Goal: Task Accomplishment & Management: Complete application form

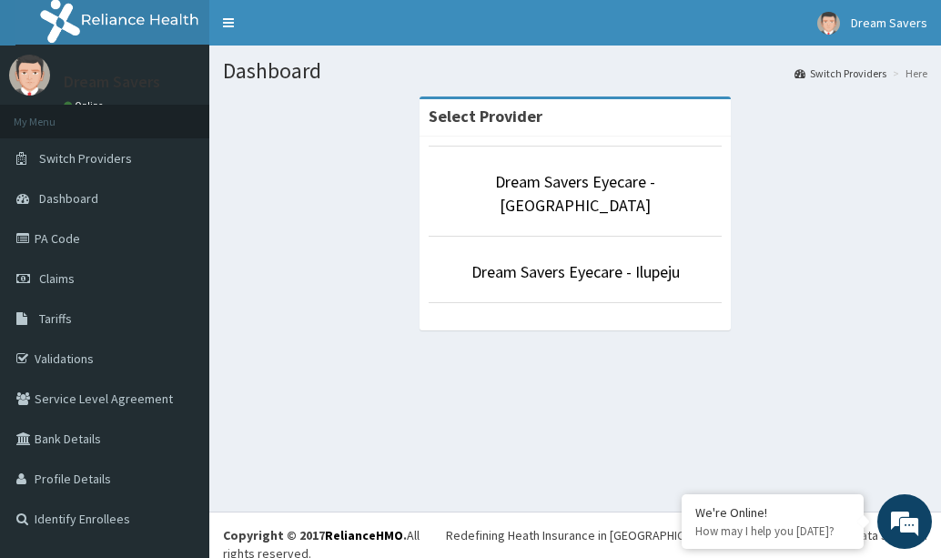
click at [603, 236] on li "Dream Savers Eyecare - Ilupeju" at bounding box center [575, 269] width 293 height 67
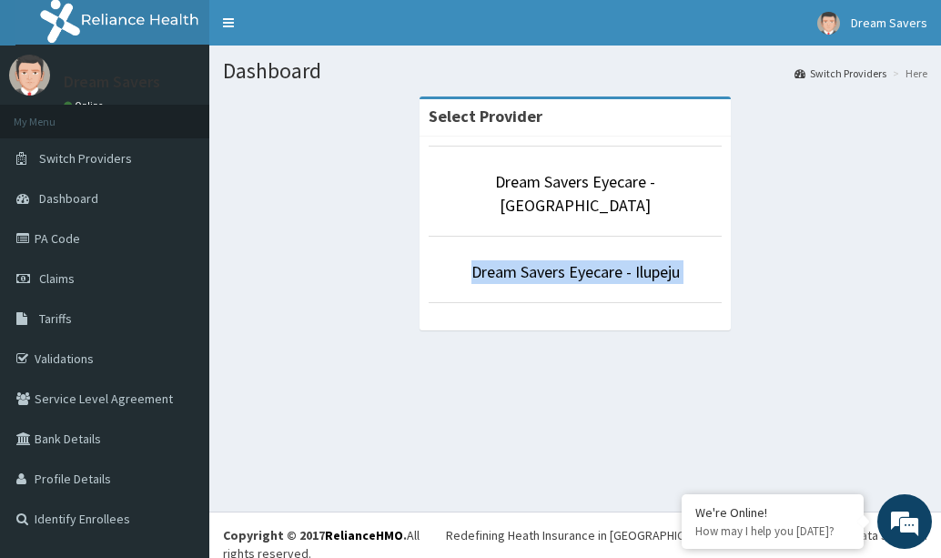
click at [603, 236] on li "Dream Savers Eyecare - Ilupeju" at bounding box center [575, 269] width 293 height 67
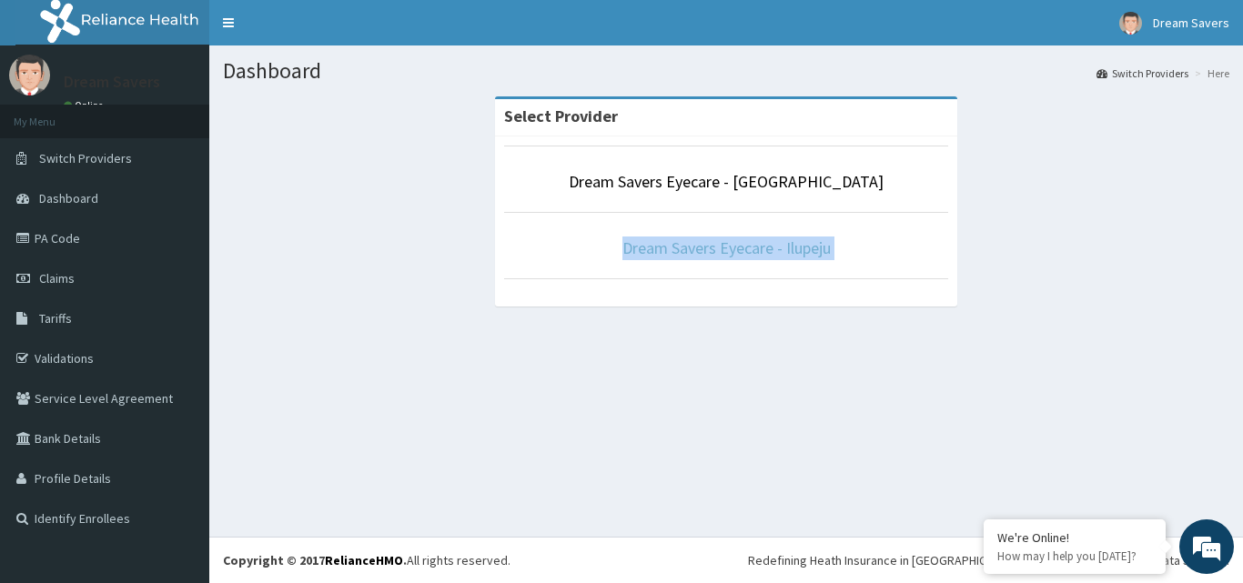
click at [774, 251] on link "Dream Savers Eyecare - Ilupeju" at bounding box center [727, 248] width 208 height 21
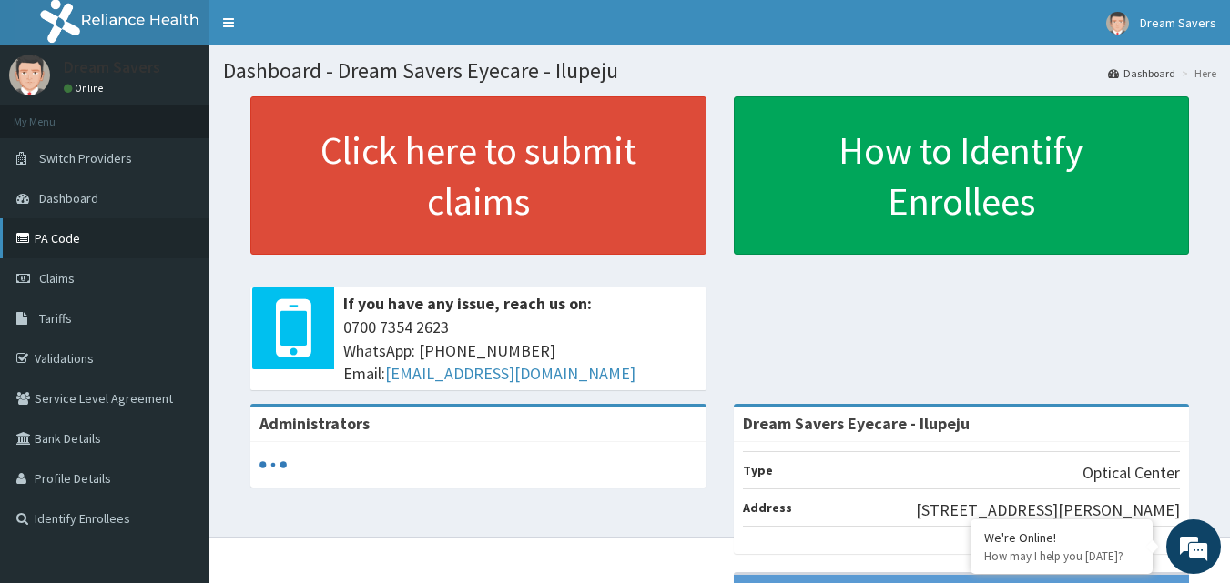
click at [146, 239] on link "PA Code" at bounding box center [104, 238] width 209 height 40
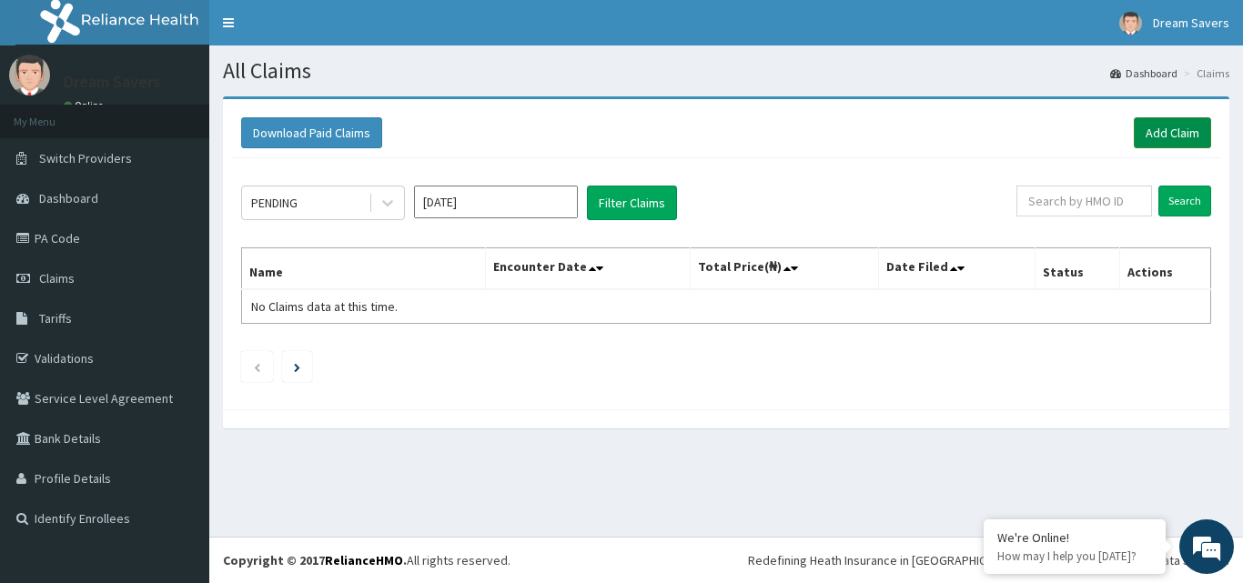
click at [1160, 133] on link "Add Claim" at bounding box center [1172, 132] width 77 height 31
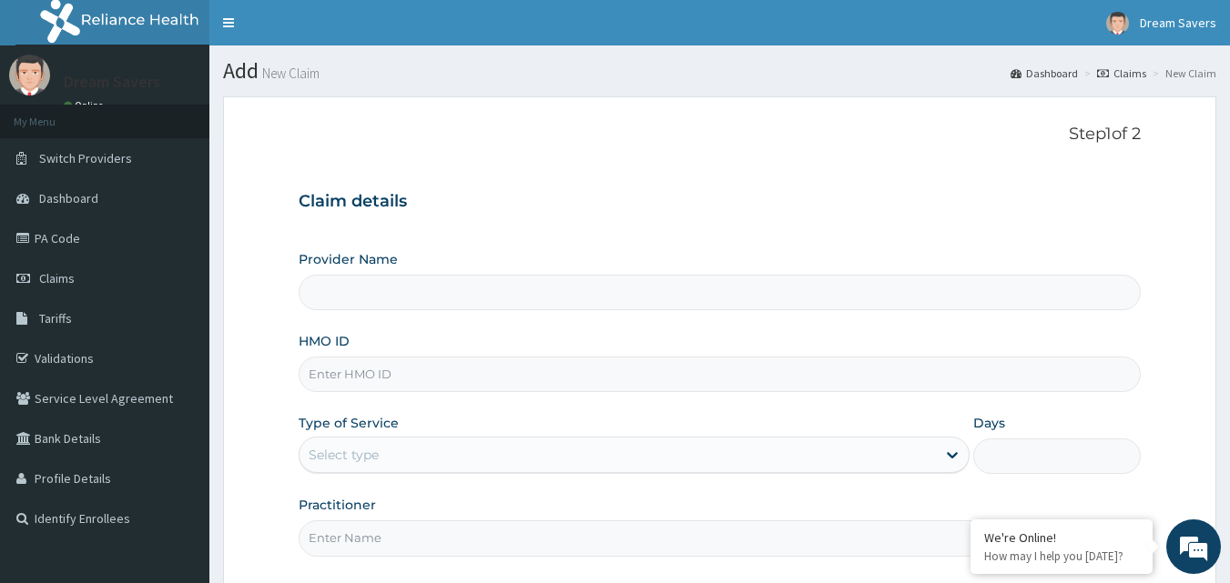
click at [460, 357] on input "HMO ID" at bounding box center [720, 374] width 843 height 35
type input "Dream Savers Eyecare - Ilupeju"
type input "TEN/10320/A"
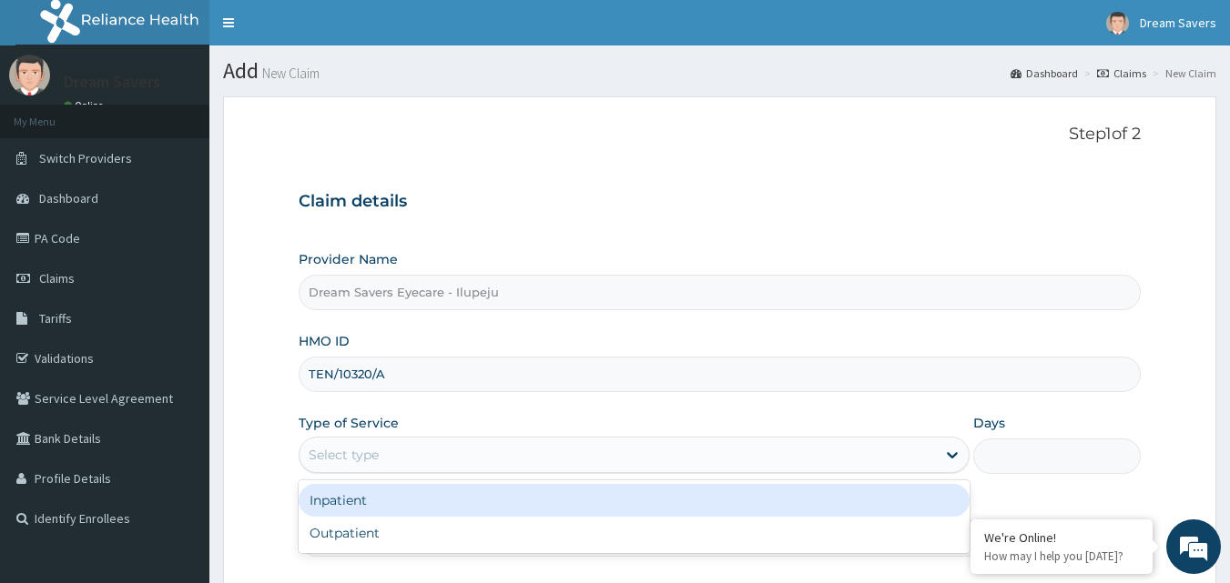
click at [493, 462] on div "Select type" at bounding box center [617, 455] width 636 height 29
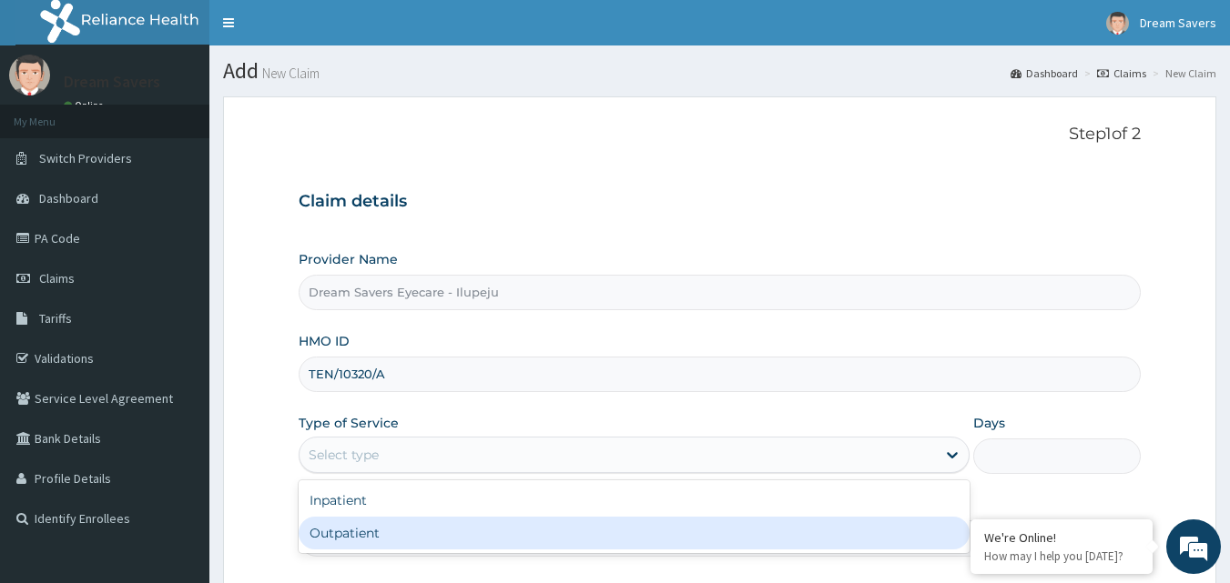
click at [437, 528] on div "Outpatient" at bounding box center [634, 533] width 671 height 33
type input "1"
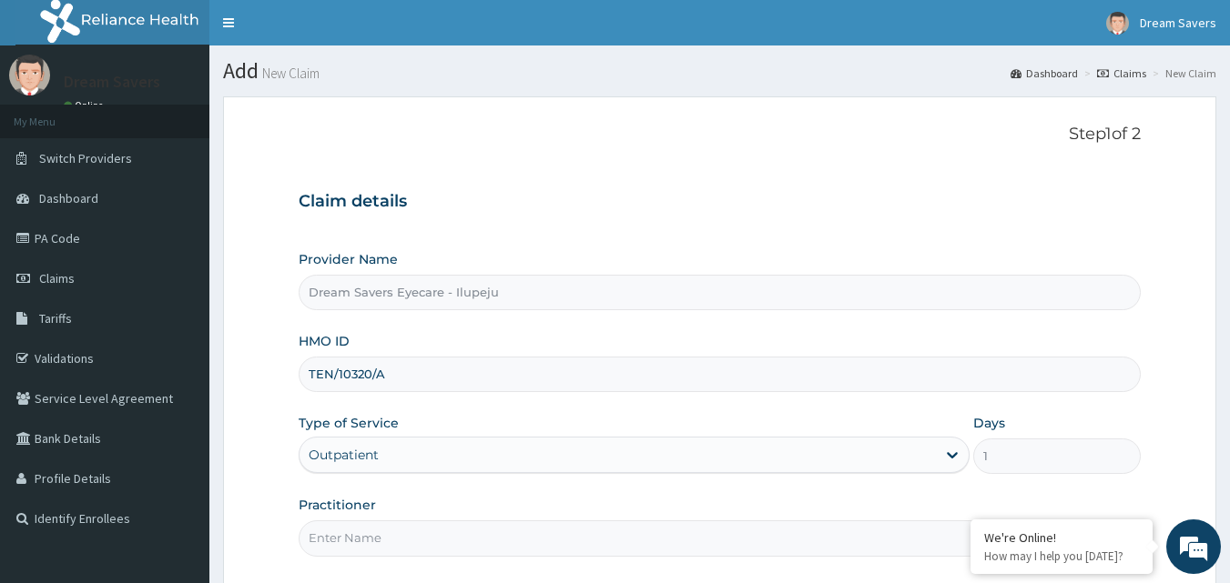
click at [466, 529] on input "Practitioner" at bounding box center [720, 538] width 843 height 35
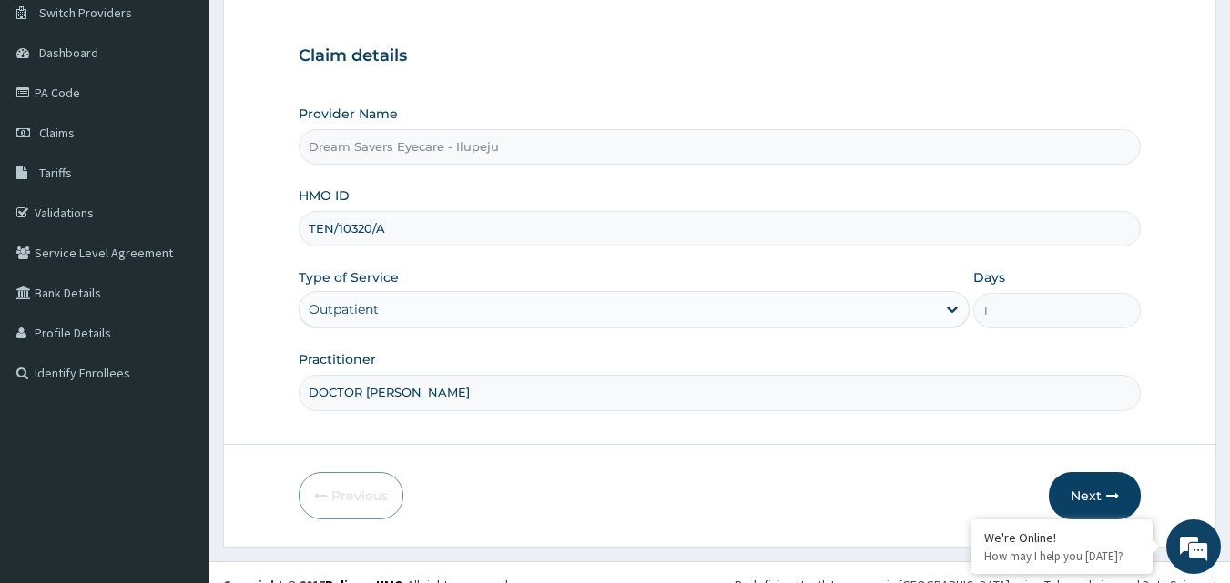
scroll to position [148, 0]
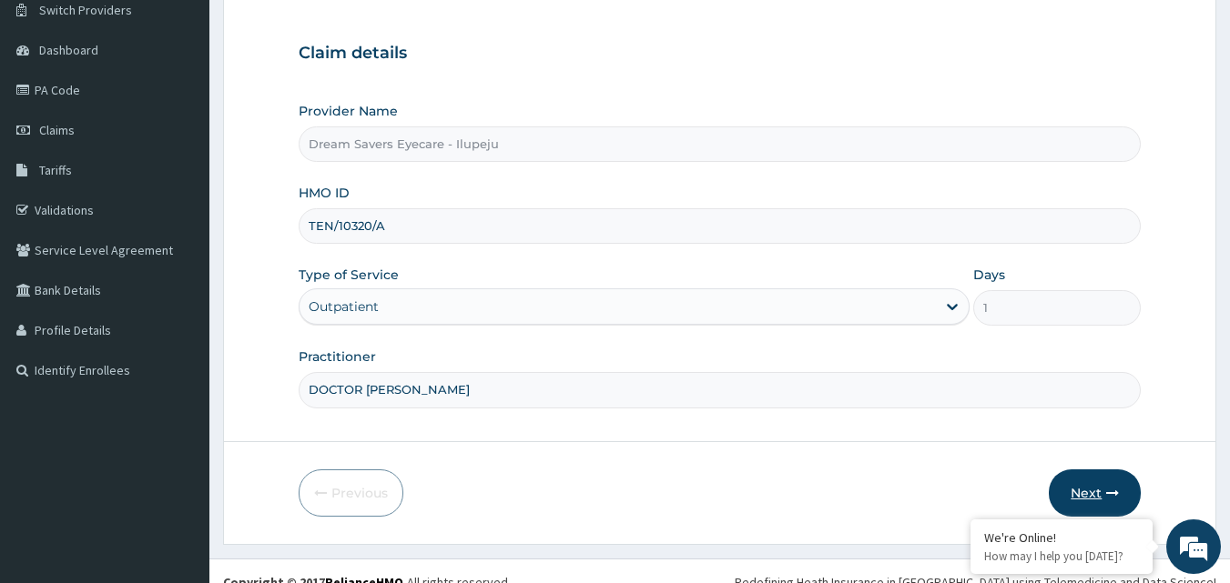
type input "DOCTOR GENEVIVE"
click at [1116, 486] on button "Next" at bounding box center [1095, 493] width 92 height 47
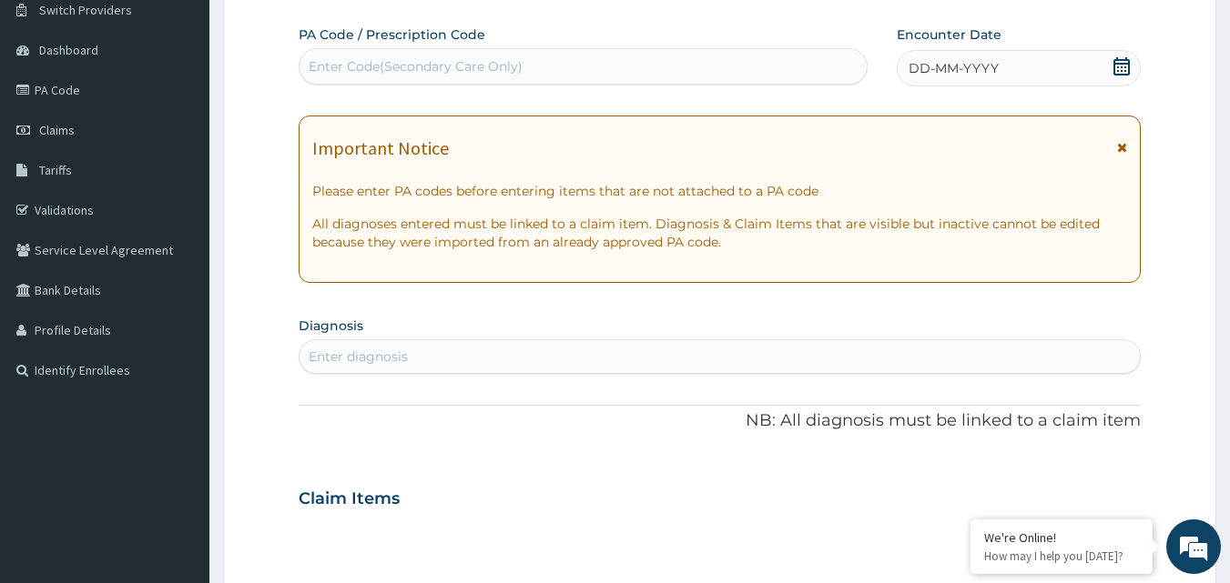
click at [546, 56] on div "Enter Code(Secondary Care Only)" at bounding box center [583, 66] width 568 height 29
paste input "PA/784C0C"
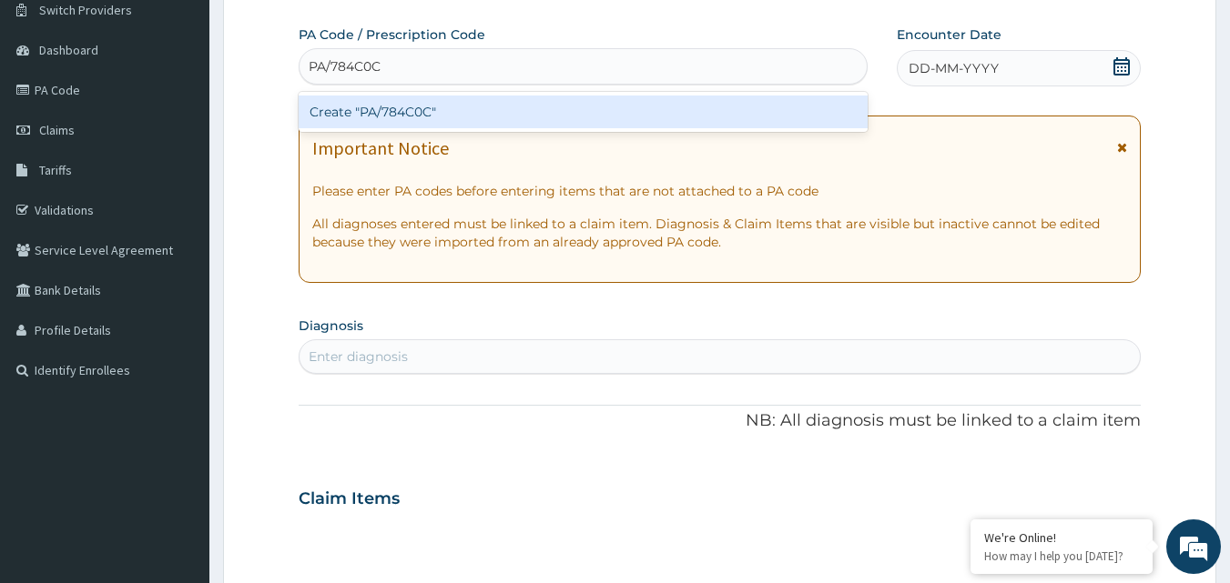
type input "PA/784C0C"
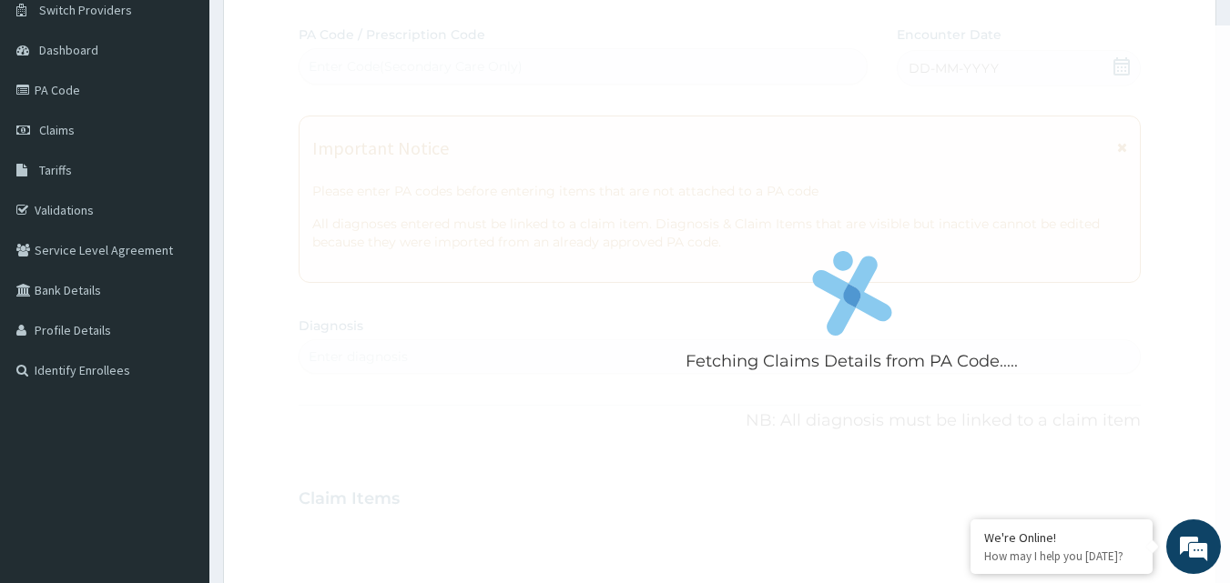
click at [930, 60] on div "Fetching Claims Details from PA Code..... PA Code / Prescription Code Enter Cod…" at bounding box center [720, 496] width 843 height 942
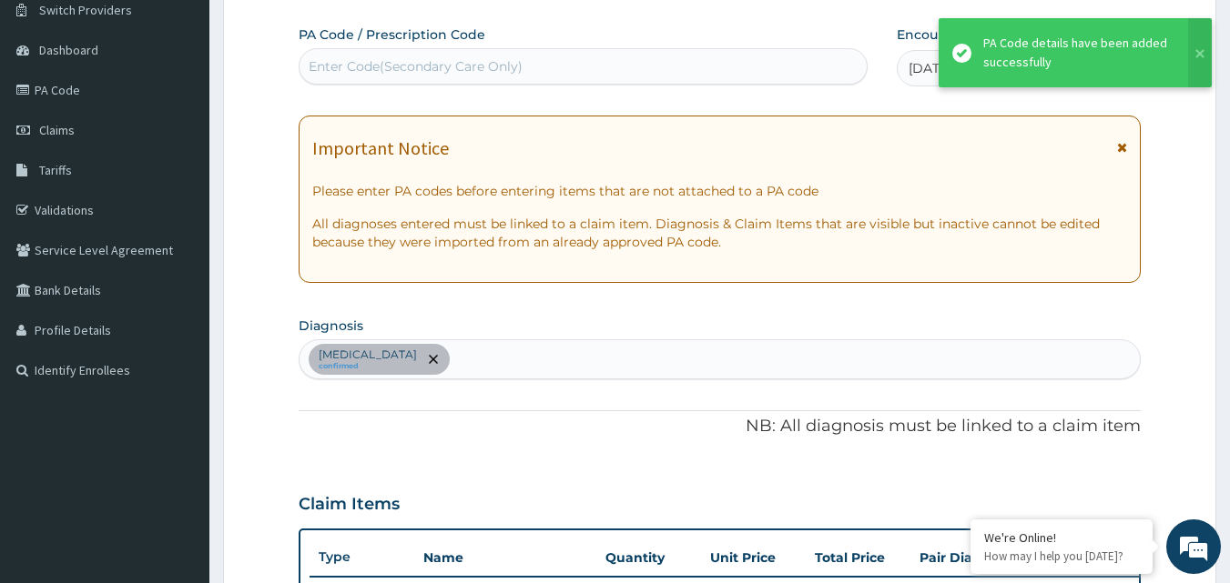
scroll to position [843, 0]
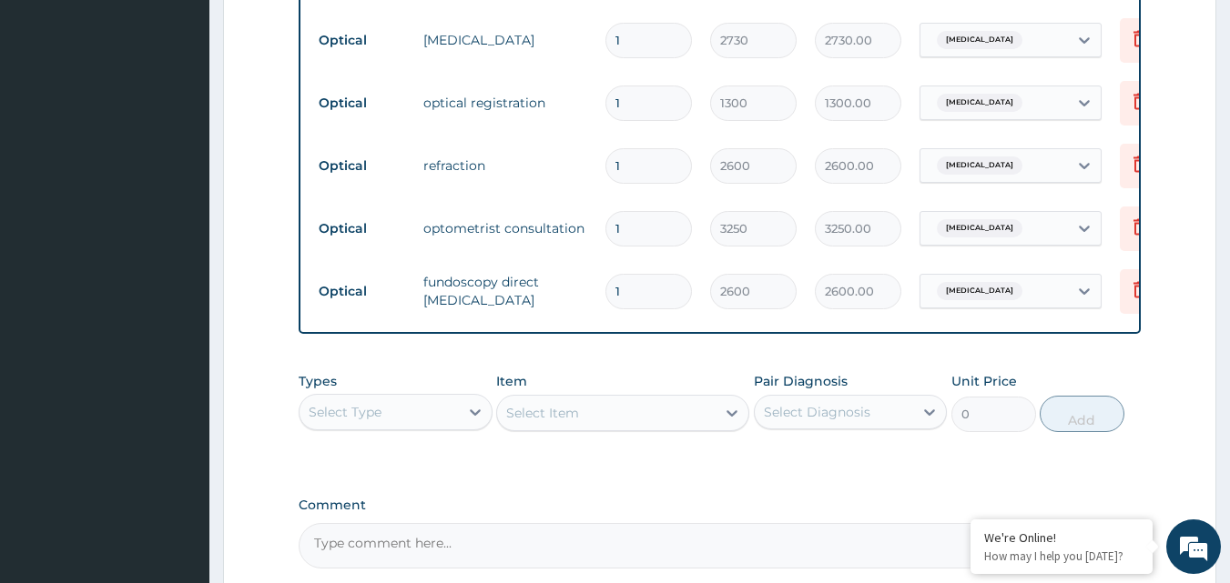
type input "0"
type input "0.00"
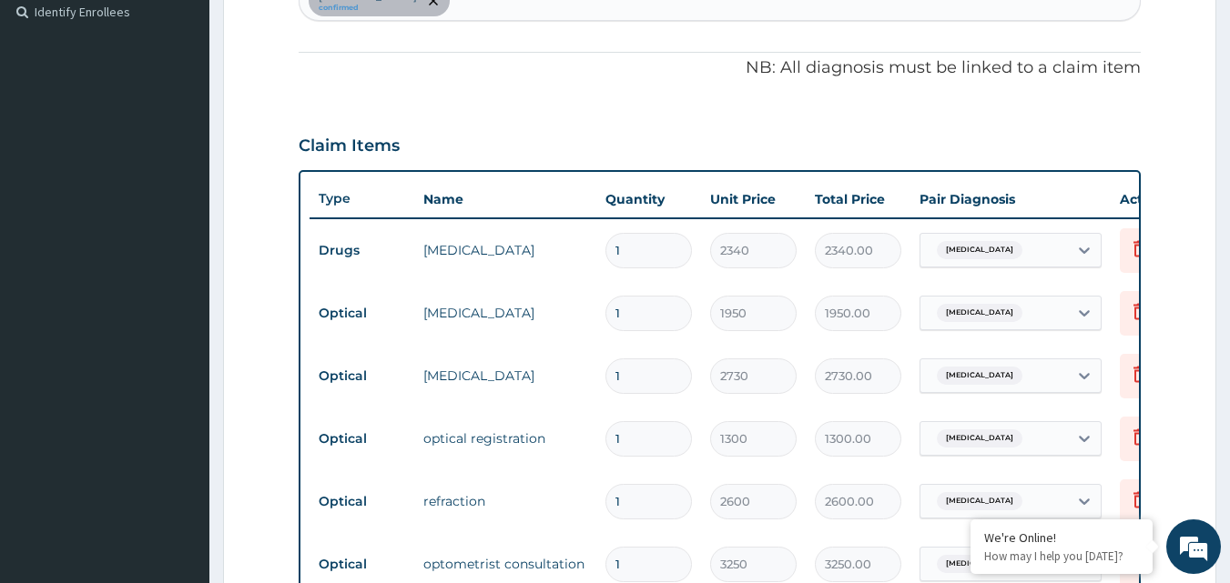
scroll to position [502, 0]
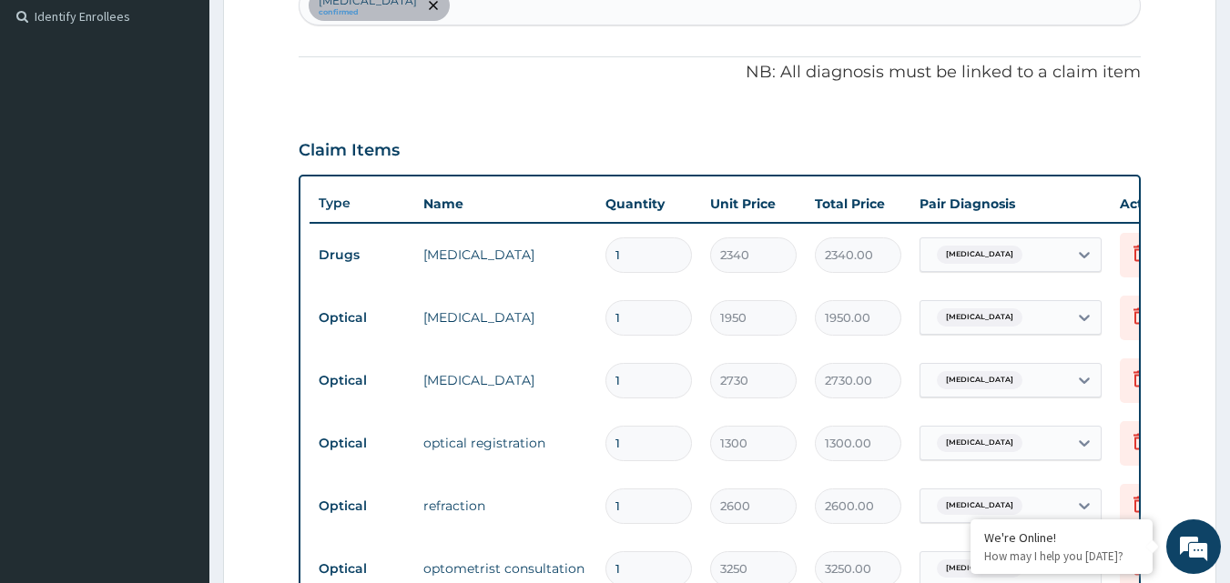
click at [930, 60] on div "PA Code / Prescription Code Enter Code(Secondary Care Only) Encounter Date 16-0…" at bounding box center [720, 290] width 843 height 1238
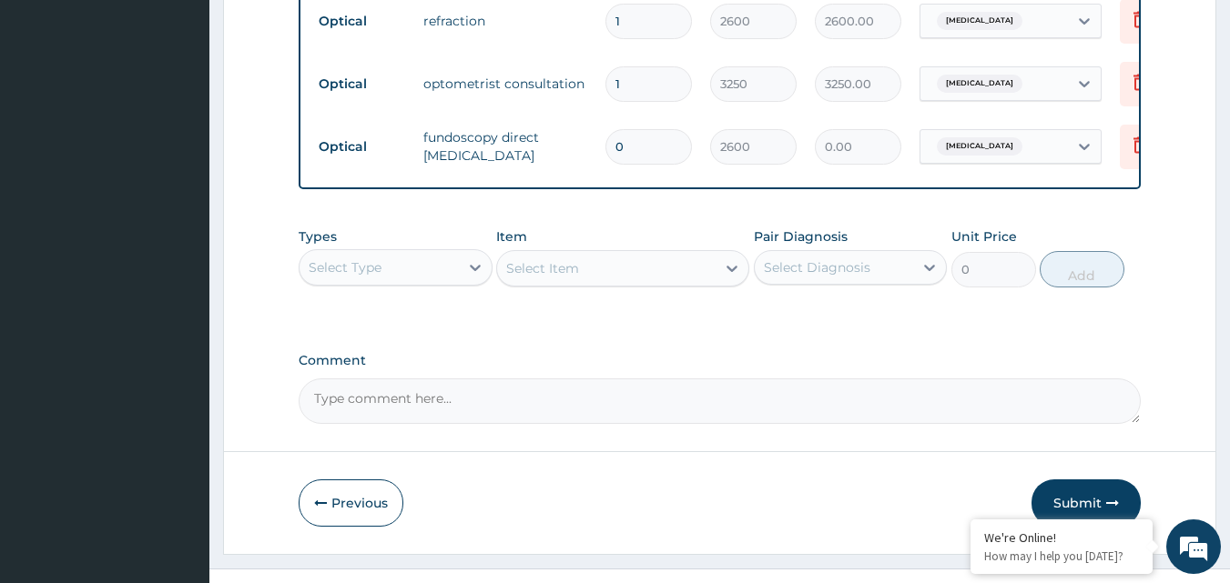
scroll to position [1033, 0]
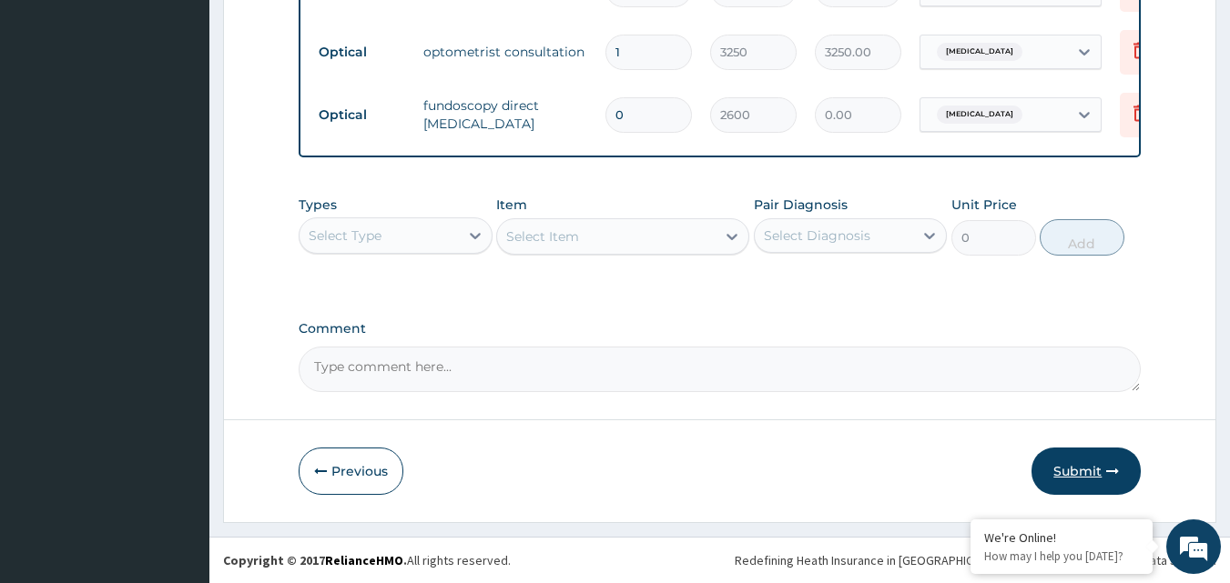
click at [1105, 461] on button "Submit" at bounding box center [1085, 471] width 109 height 47
click at [1076, 467] on button "Submit" at bounding box center [1085, 471] width 109 height 47
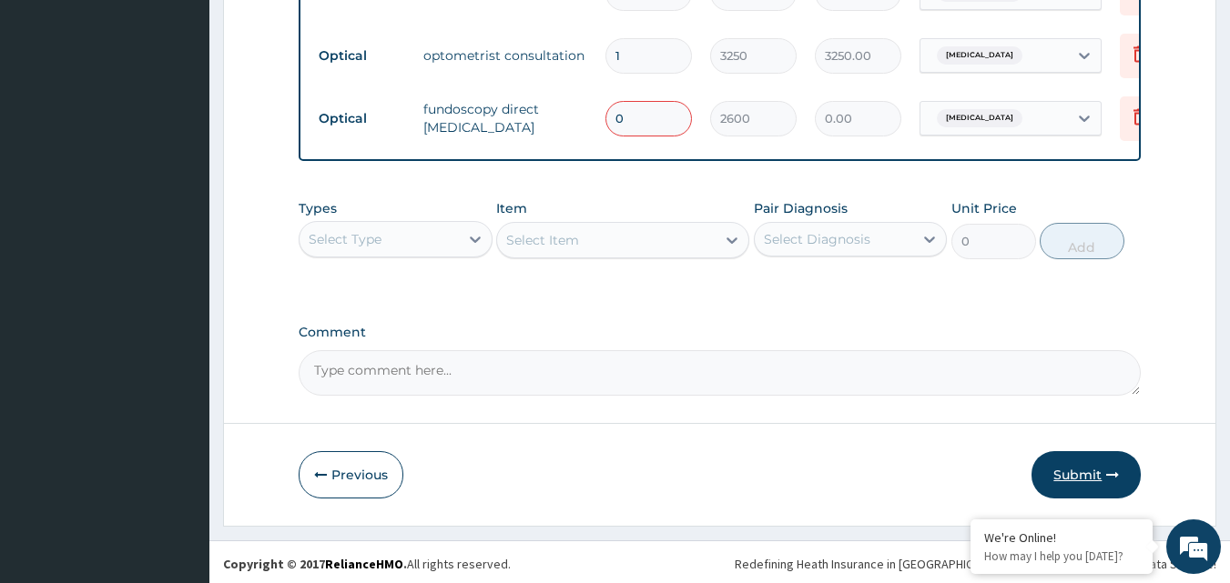
click at [1099, 483] on button "Submit" at bounding box center [1085, 474] width 109 height 47
drag, startPoint x: 1099, startPoint y: 483, endPoint x: 856, endPoint y: 229, distance: 351.5
click at [1099, 483] on button "Submit" at bounding box center [1085, 474] width 109 height 47
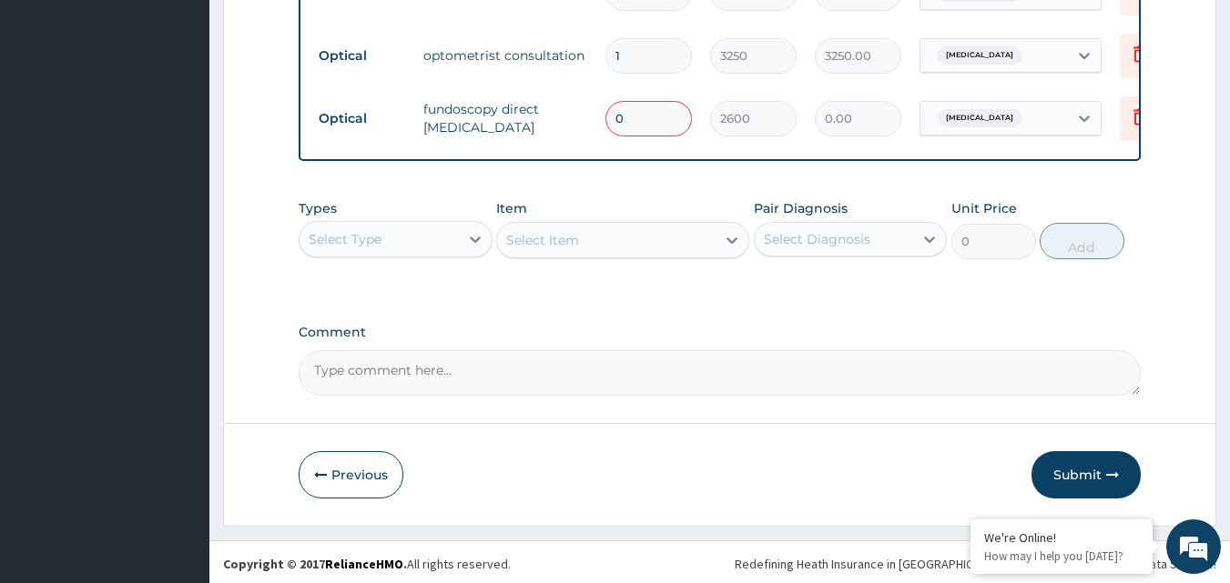
click at [1099, 483] on button "Submit" at bounding box center [1085, 474] width 109 height 47
click at [654, 120] on input "0" at bounding box center [648, 118] width 86 height 35
type input "1"
type input "2600.00"
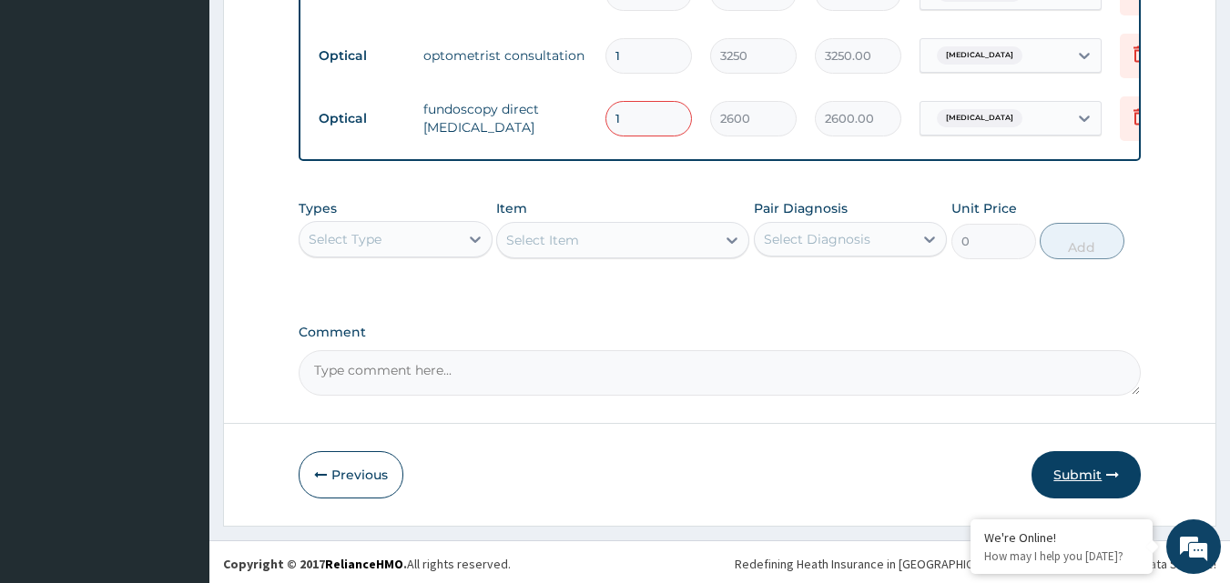
type input "1"
click at [1083, 484] on button "Submit" at bounding box center [1085, 474] width 109 height 47
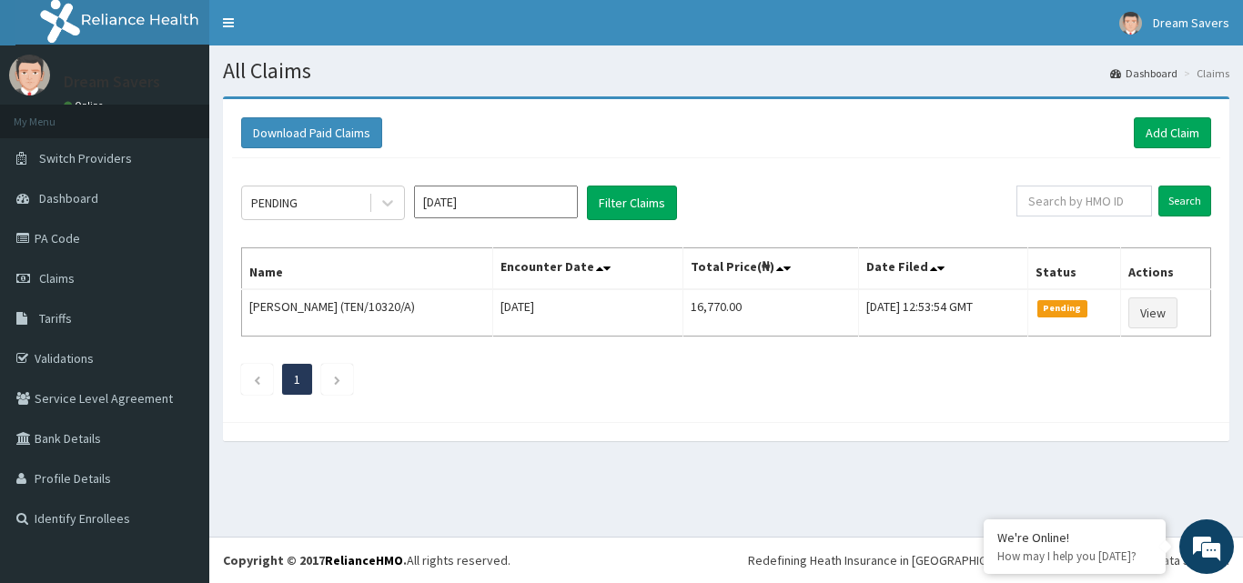
click at [1242, 319] on div "Download Paid Claims Add Claim × Note you can only download claims within a max…" at bounding box center [726, 277] width 1034 height 363
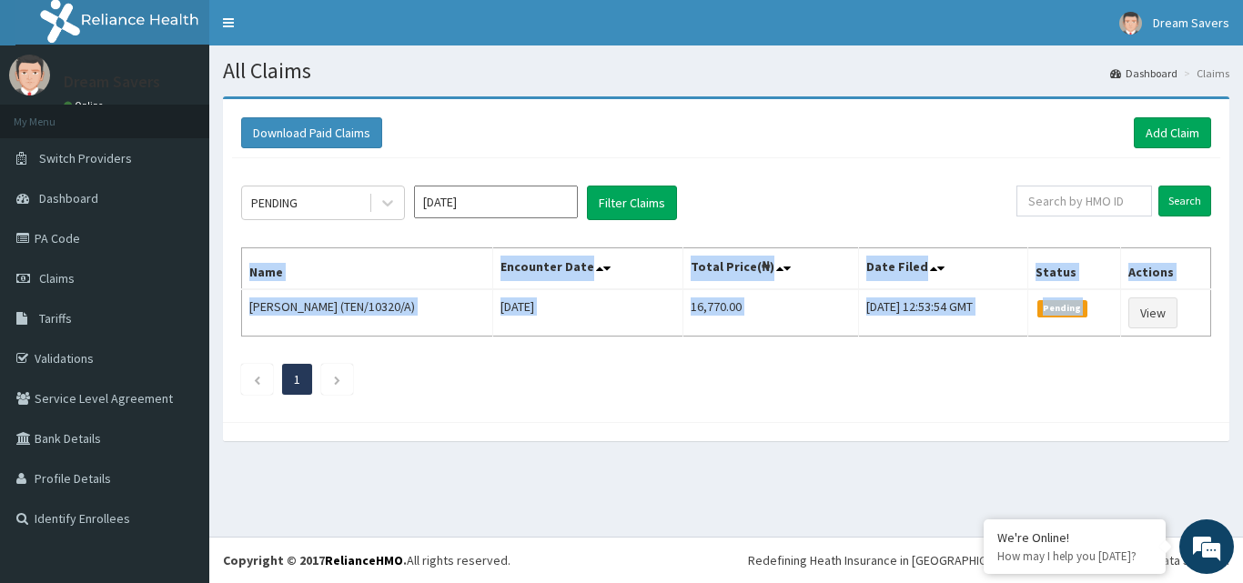
click at [1242, 319] on div "Download Paid Claims Add Claim × Note you can only download claims within a max…" at bounding box center [726, 277] width 1034 height 363
click at [96, 233] on link "PA Code" at bounding box center [104, 238] width 209 height 40
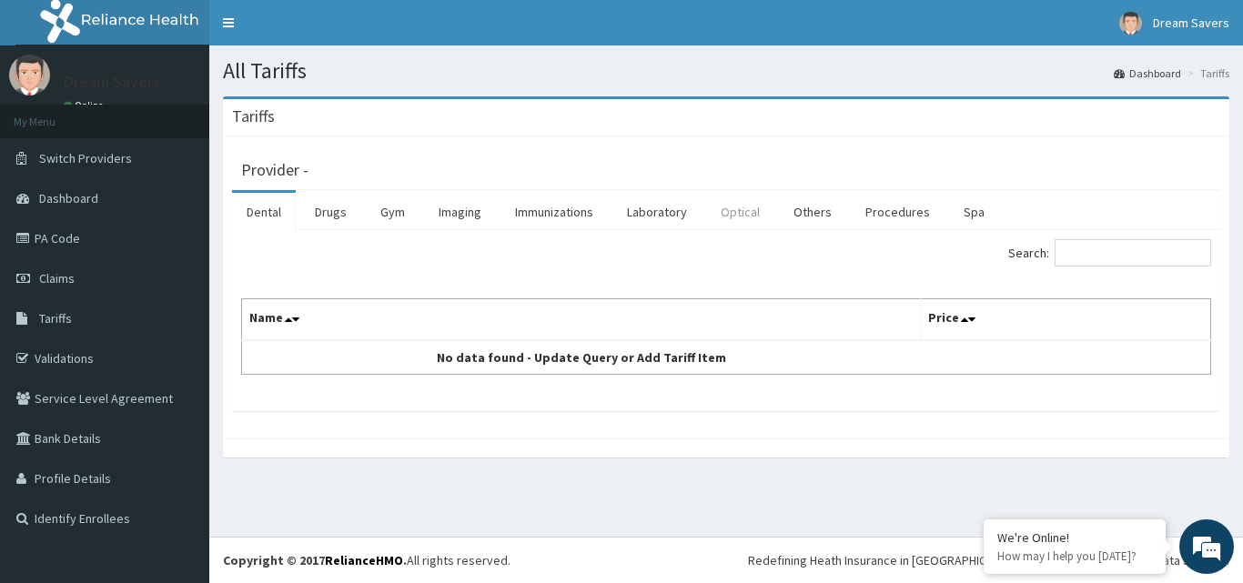
click at [740, 205] on link "Optical" at bounding box center [740, 212] width 68 height 38
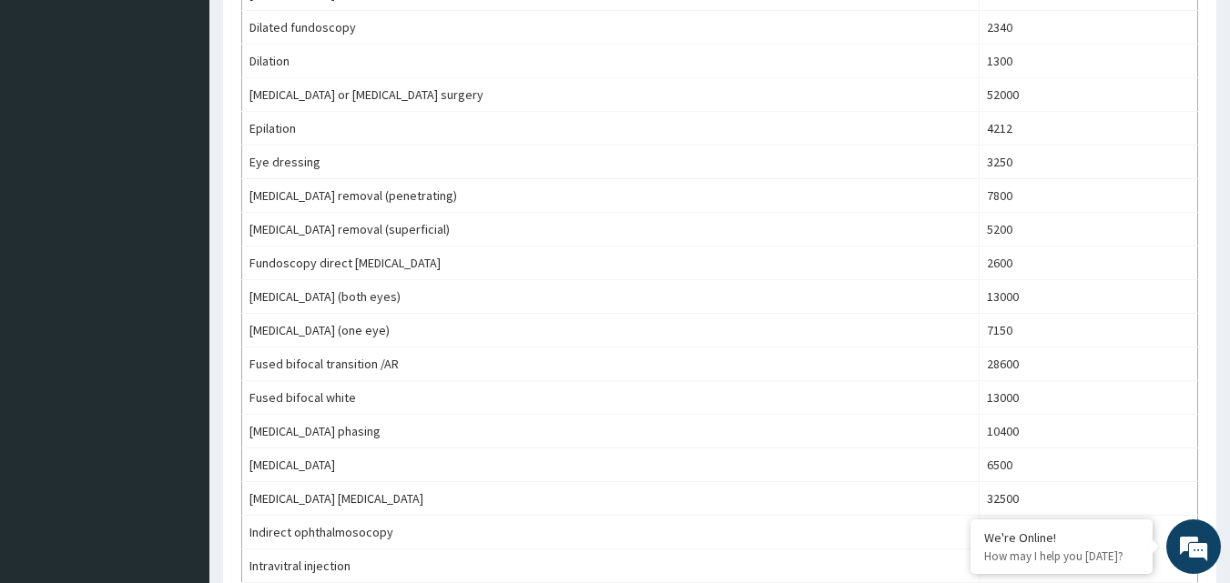
click at [470, 395] on td "Fused bifocal white" at bounding box center [610, 398] width 737 height 34
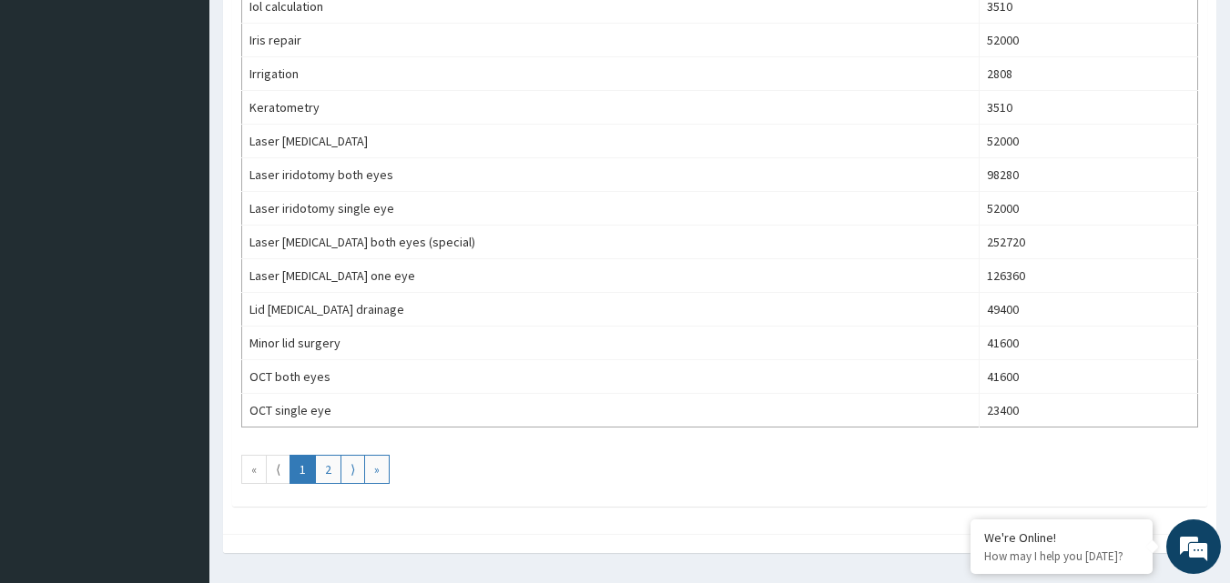
scroll to position [1598, 0]
click at [324, 471] on link "2" at bounding box center [328, 468] width 26 height 29
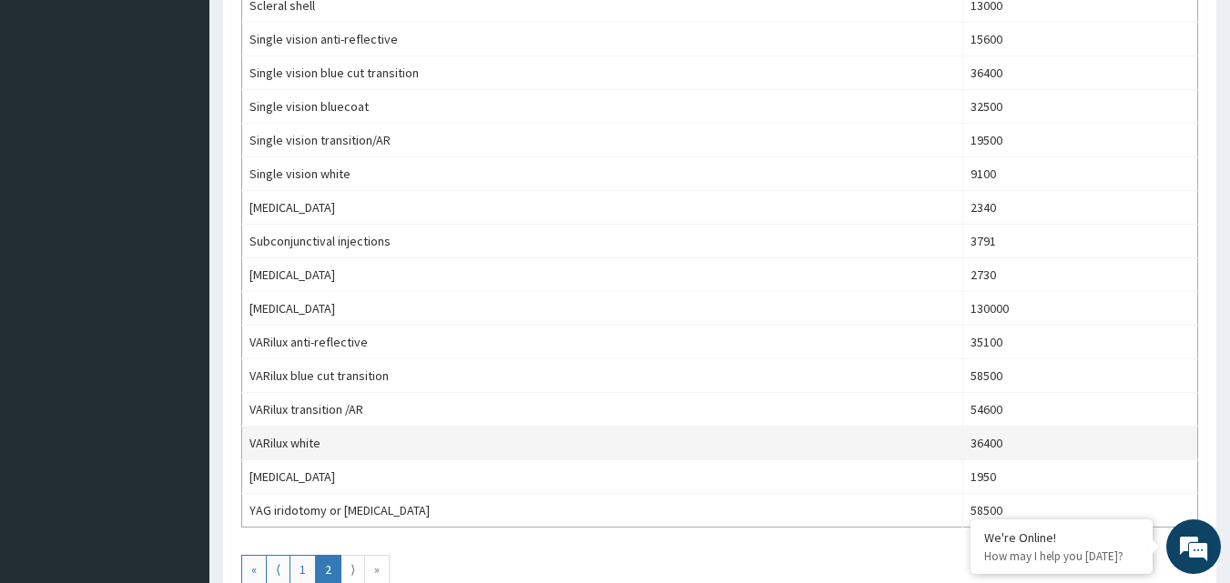
scroll to position [758, 0]
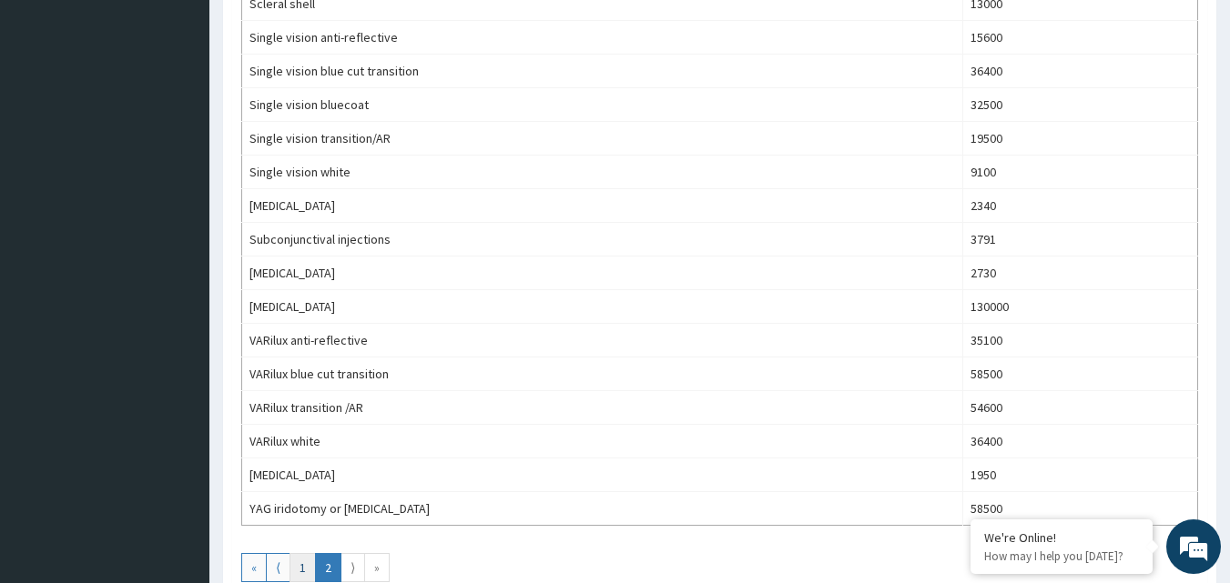
click at [309, 562] on link "1" at bounding box center [302, 567] width 26 height 29
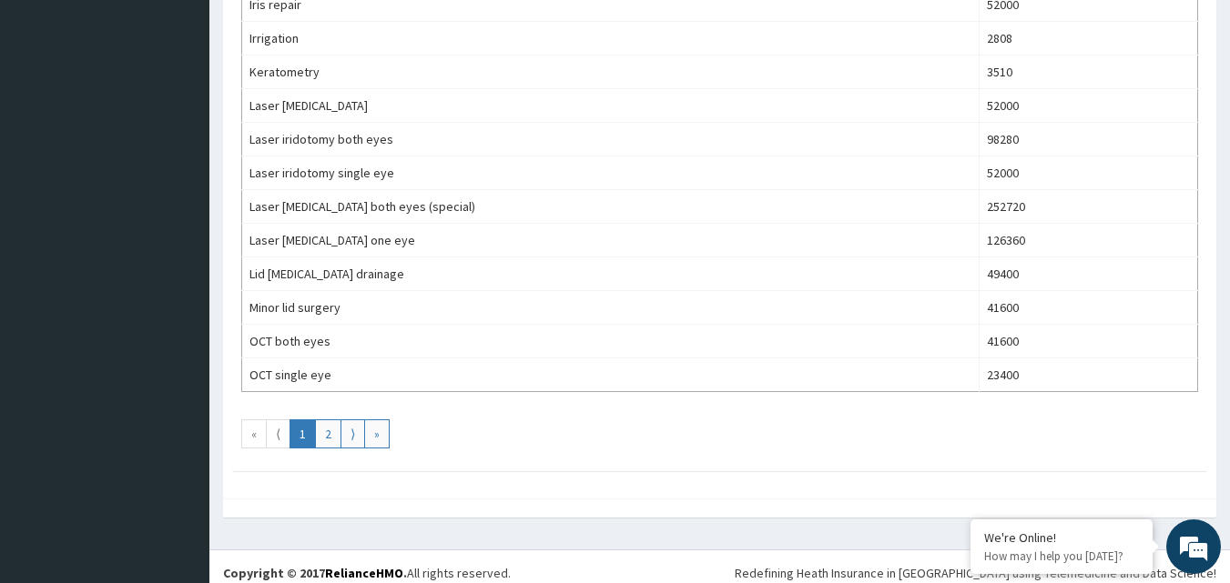
scroll to position [1646, 0]
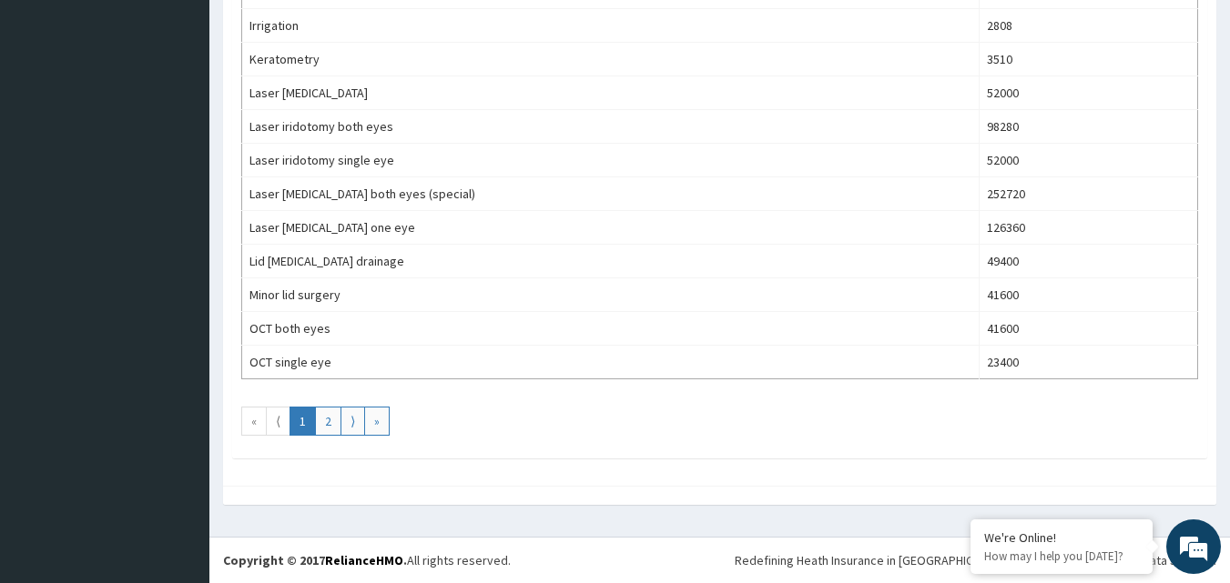
click at [393, 488] on div at bounding box center [719, 495] width 993 height 19
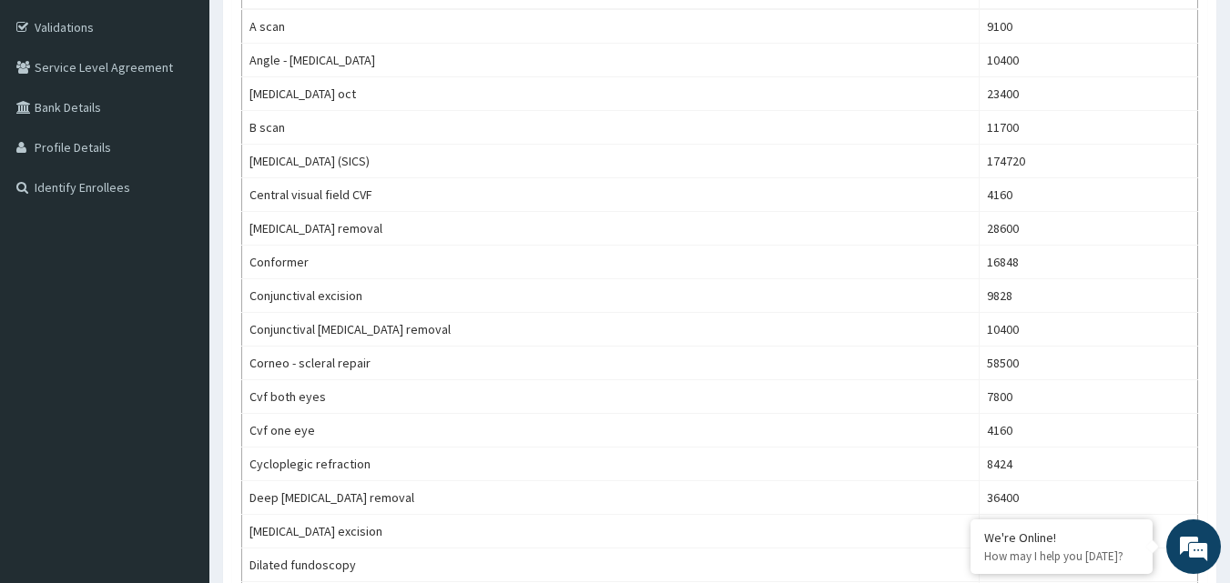
scroll to position [329, 0]
click at [393, 491] on td "Deep [MEDICAL_DATA] removal" at bounding box center [610, 501] width 737 height 34
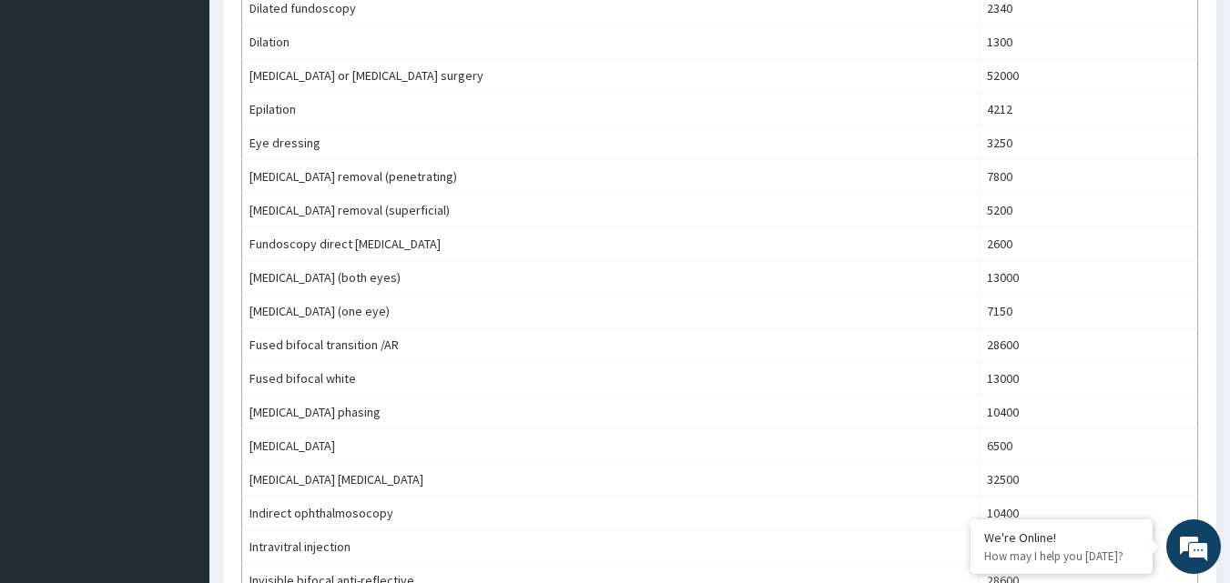
click at [392, 490] on td "[MEDICAL_DATA] [MEDICAL_DATA]" at bounding box center [610, 480] width 737 height 34
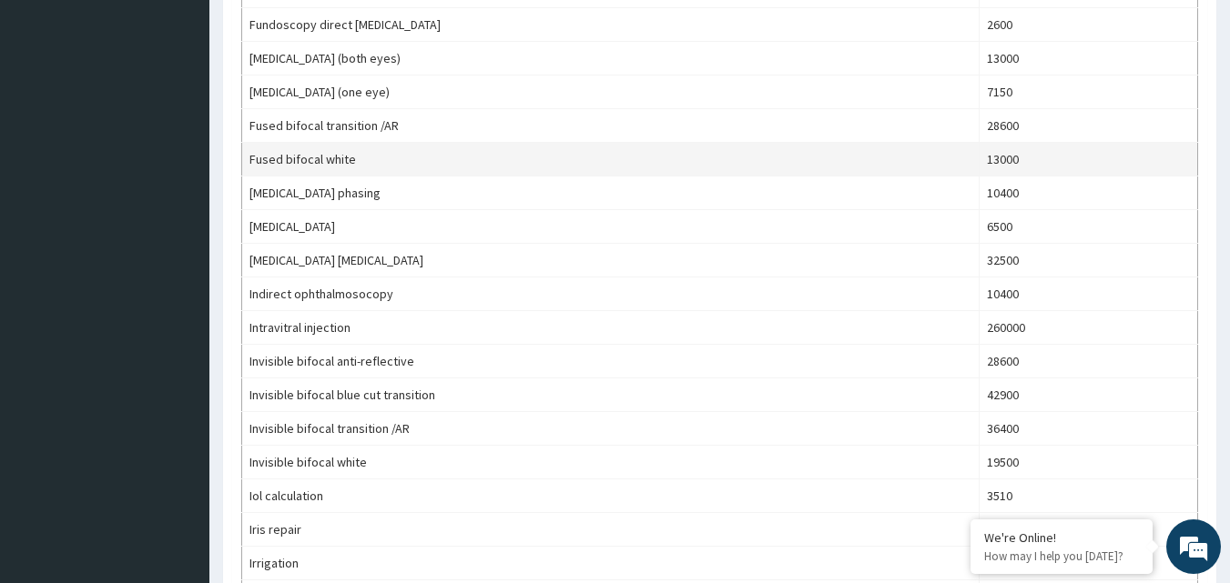
scroll to position [1112, 0]
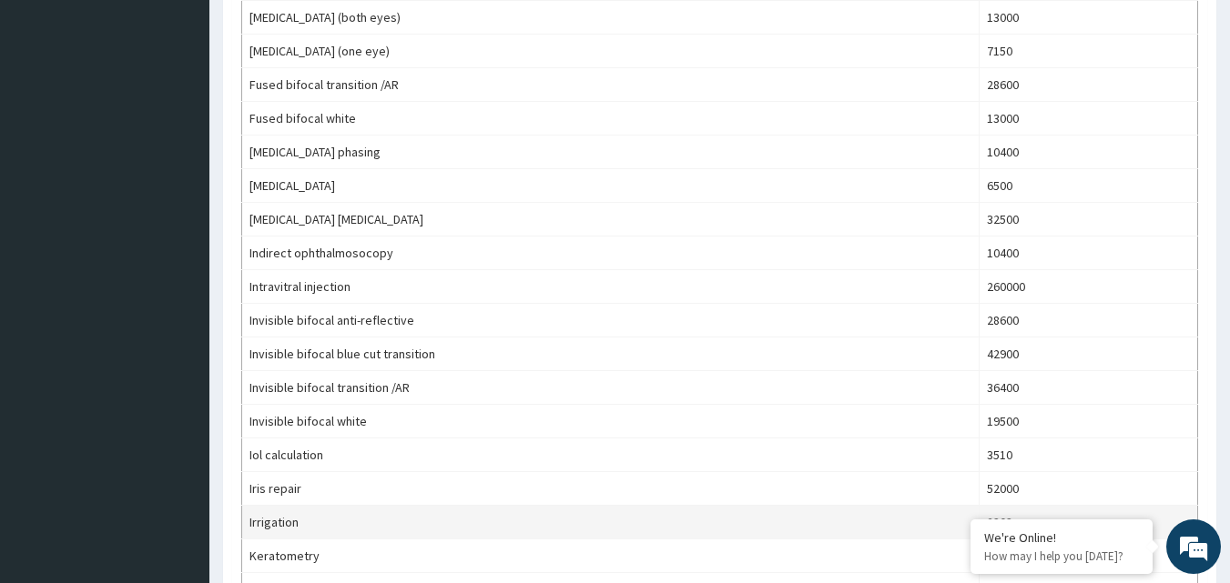
click at [813, 528] on td "Irrigation" at bounding box center [610, 523] width 737 height 34
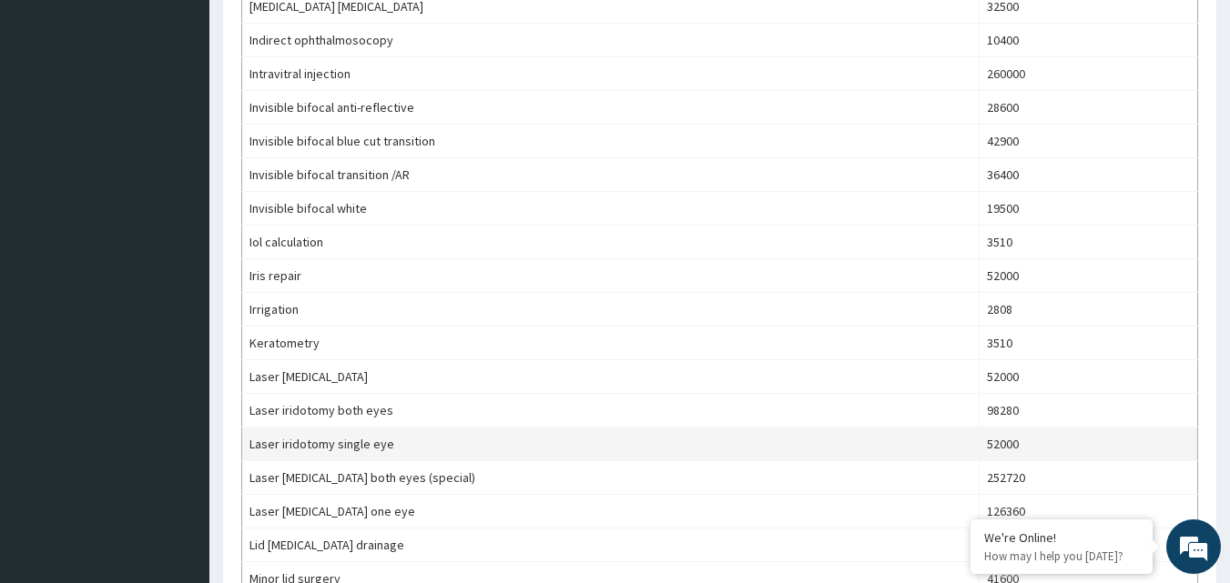
scroll to position [1363, 0]
click at [843, 443] on td "Laser iridotomy single eye" at bounding box center [610, 443] width 737 height 34
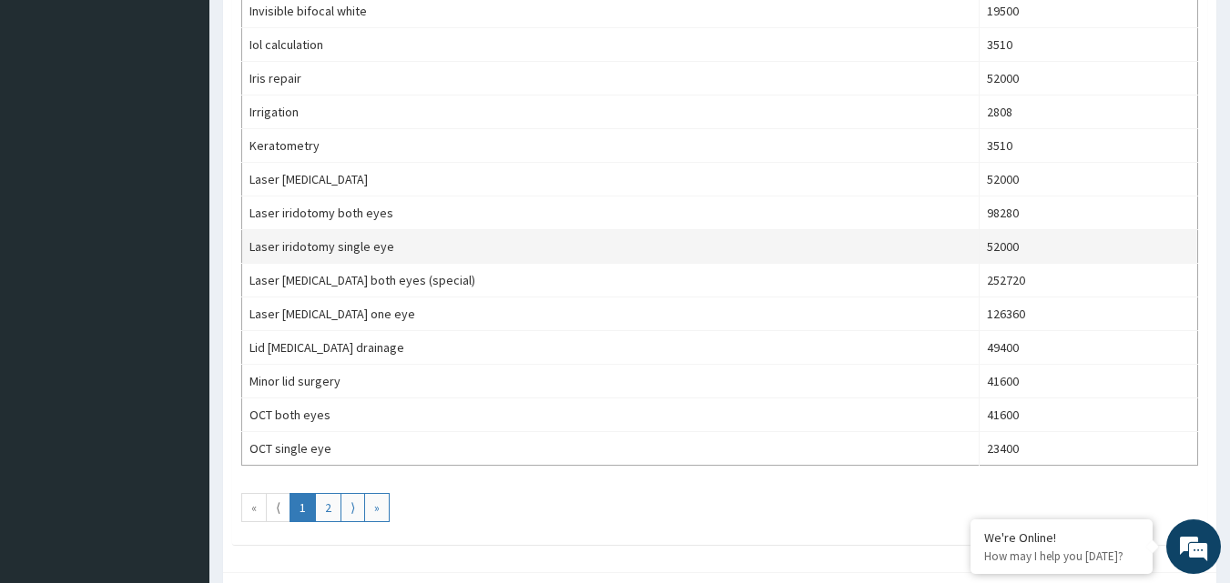
scroll to position [1563, 0]
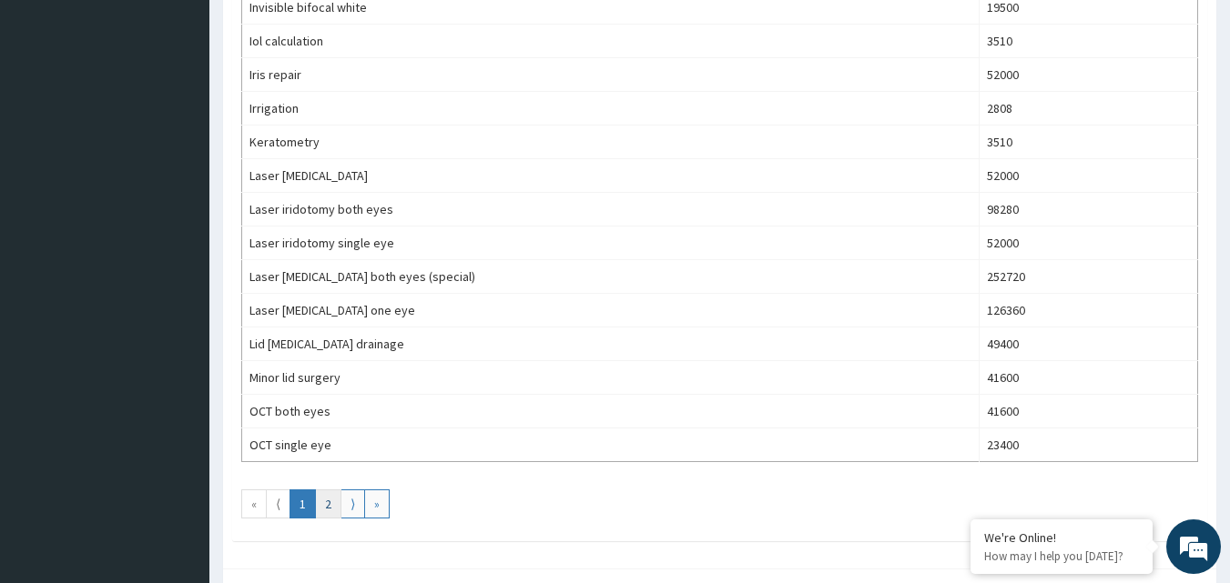
click at [327, 507] on link "2" at bounding box center [328, 504] width 26 height 29
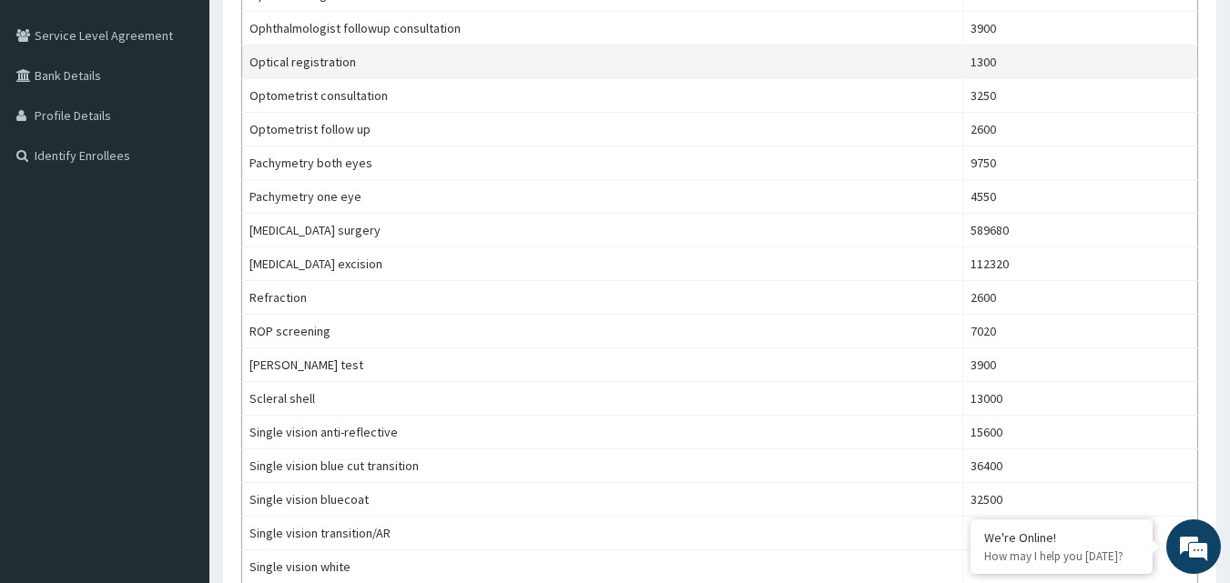
scroll to position [369, 0]
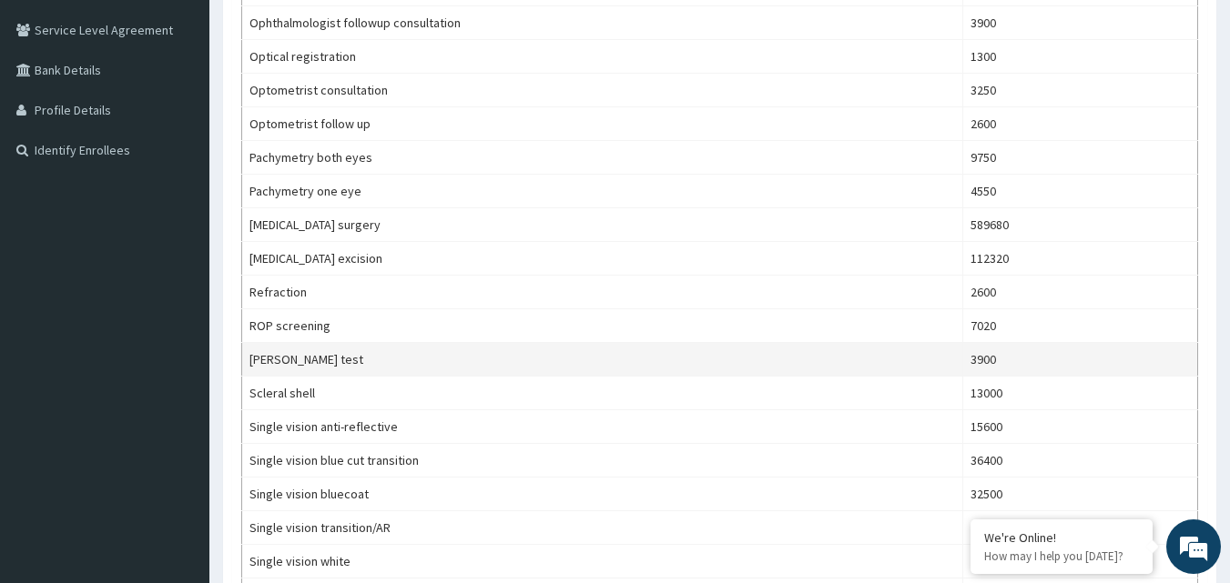
click at [738, 370] on td "[PERSON_NAME] test" at bounding box center [602, 360] width 721 height 34
click at [738, 366] on td "[PERSON_NAME] test" at bounding box center [602, 360] width 721 height 34
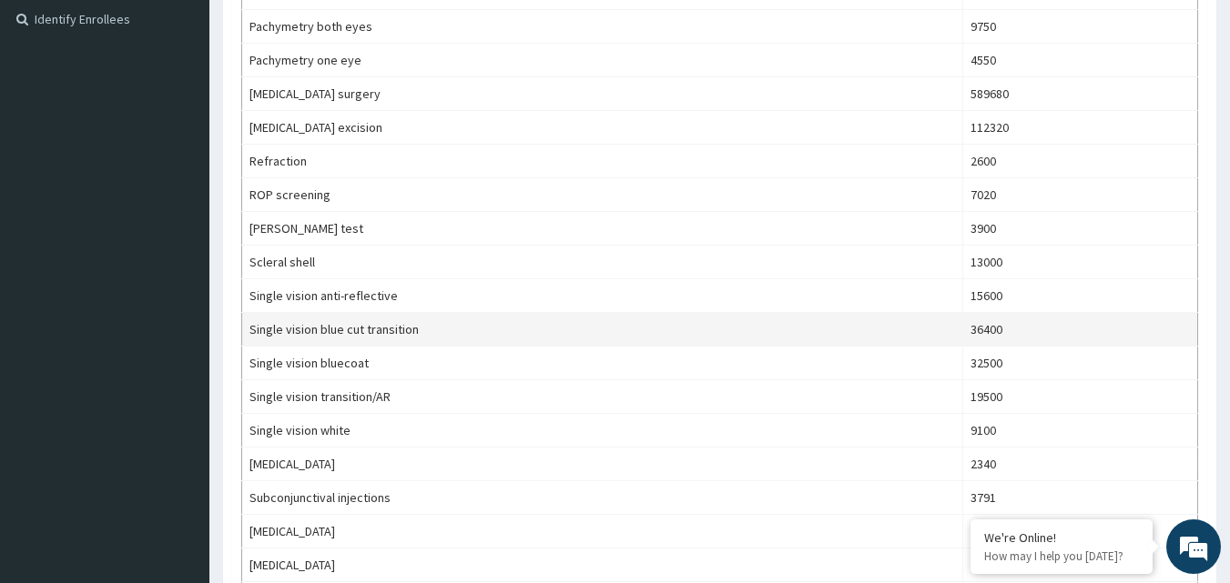
scroll to position [501, 0]
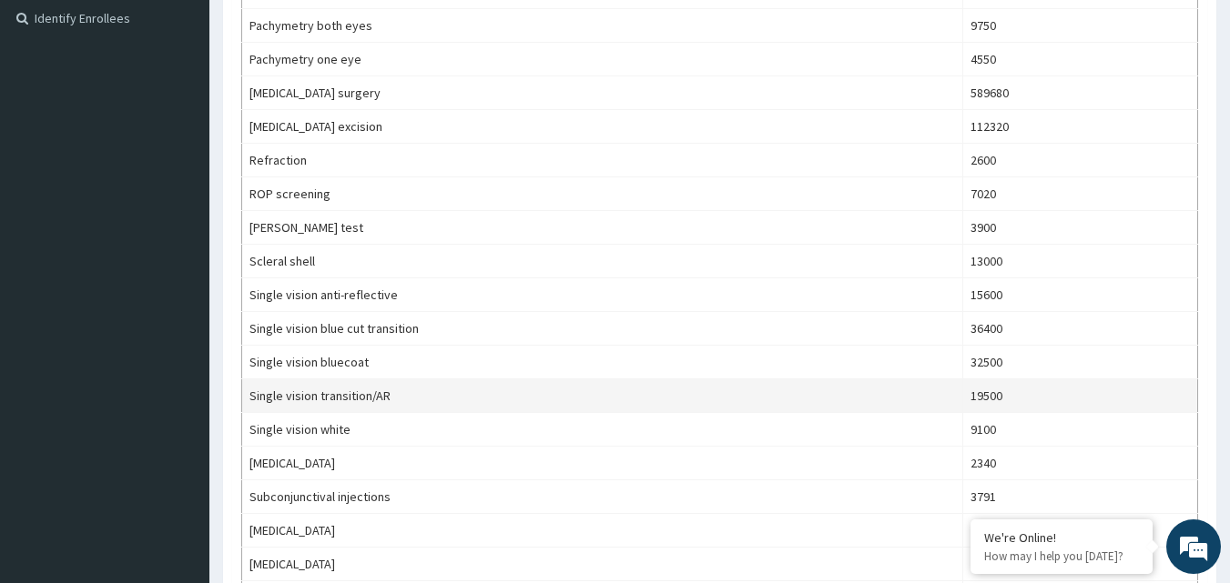
click at [890, 398] on td "Single vision transition/AR" at bounding box center [602, 397] width 721 height 34
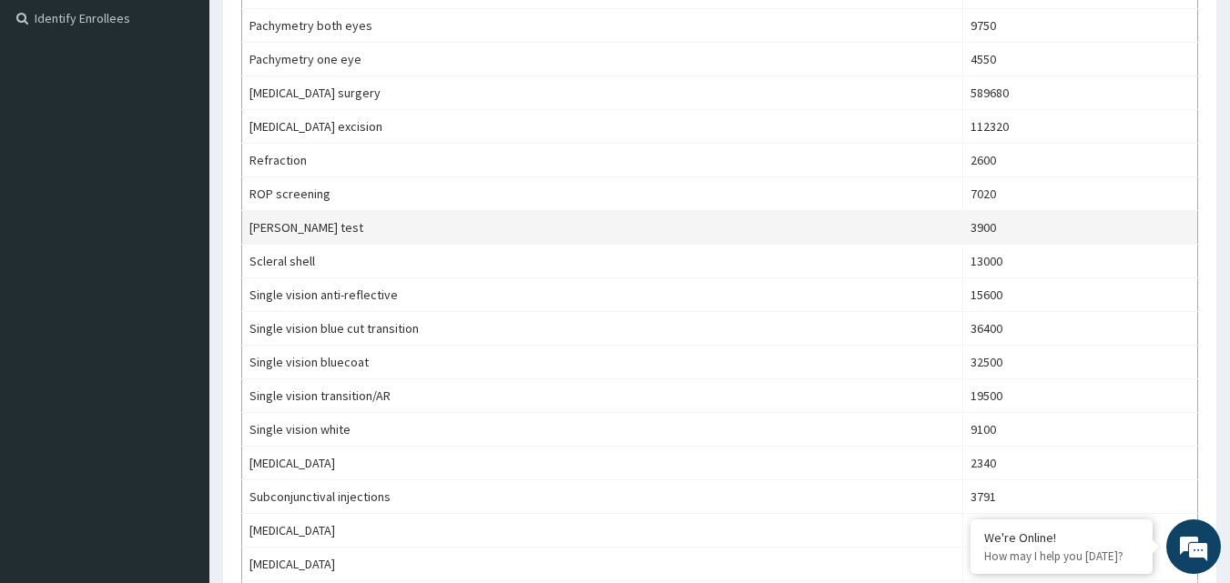
click at [1180, 249] on td "13000" at bounding box center [1080, 262] width 235 height 34
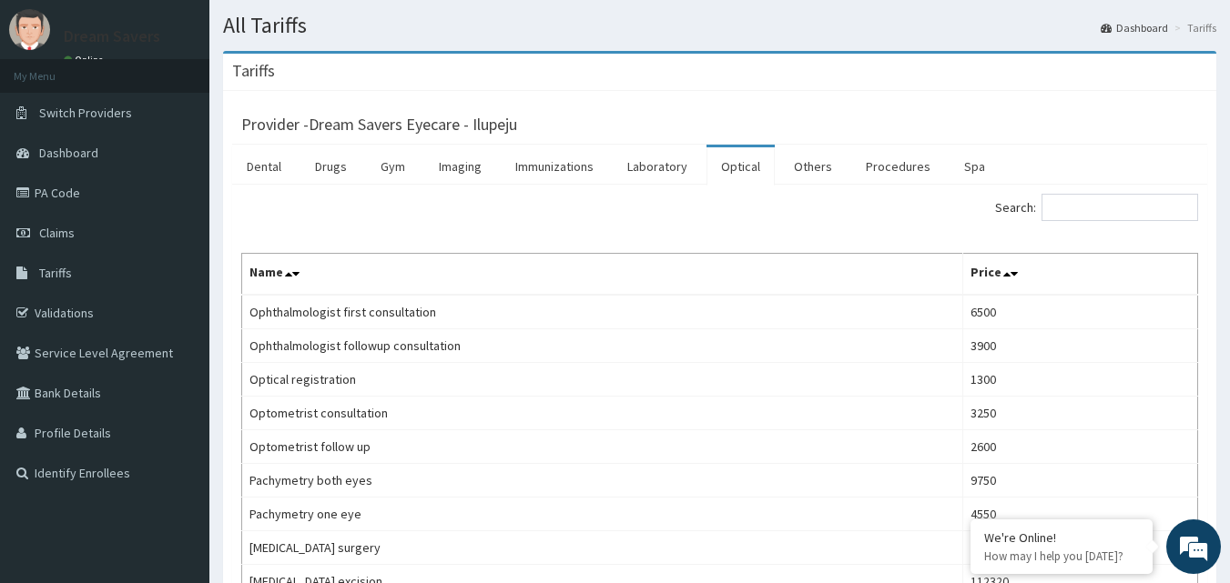
scroll to position [0, 0]
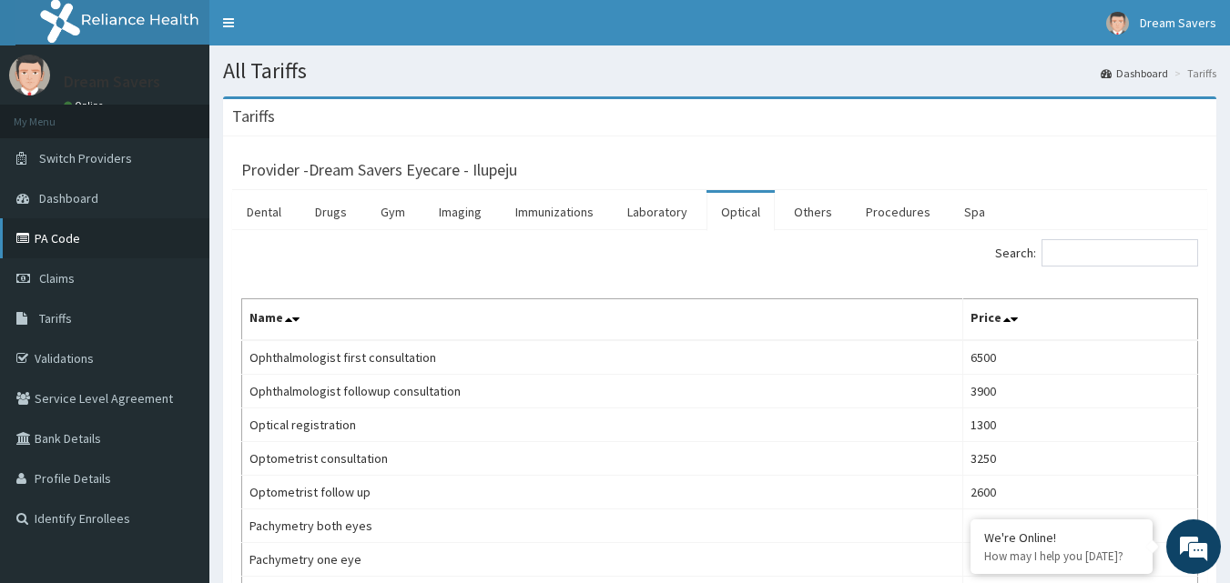
click at [94, 238] on link "PA Code" at bounding box center [104, 238] width 209 height 40
